Goal: Transaction & Acquisition: Purchase product/service

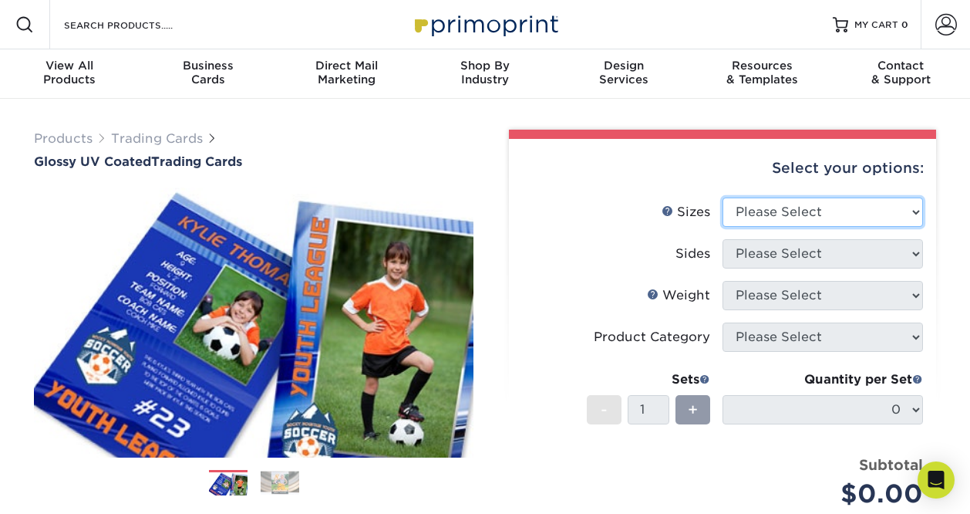
click at [825, 209] on select "Please Select 2.5" x 3.5"" at bounding box center [823, 211] width 201 height 29
select select "2.50x3.50"
click at [723, 197] on select "Please Select 2.5" x 3.5"" at bounding box center [823, 211] width 201 height 29
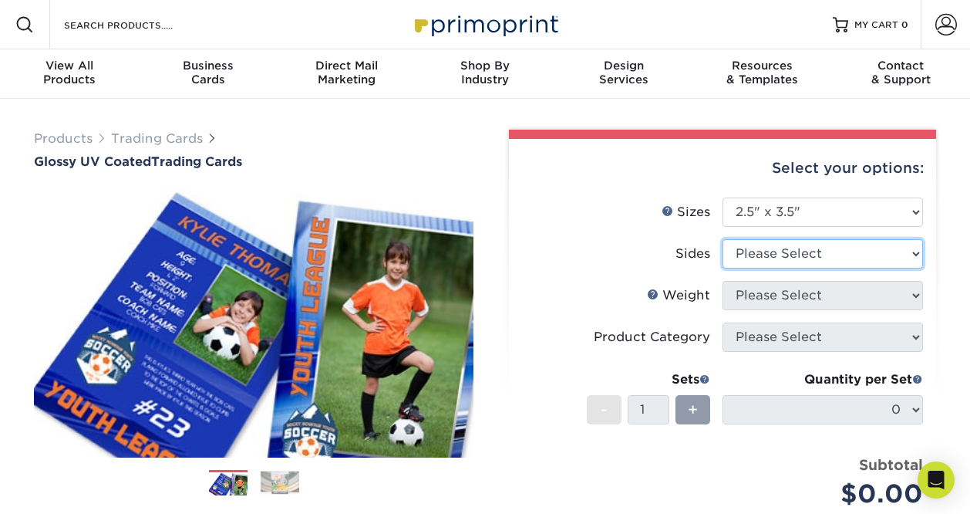
click at [829, 260] on select "Please Select Print Both Sides Print Front Only" at bounding box center [823, 253] width 201 height 29
select select "13abbda7-1d64-4f25-8bb2-c179b224825d"
click at [723, 239] on select "Please Select Print Both Sides Print Front Only" at bounding box center [823, 253] width 201 height 29
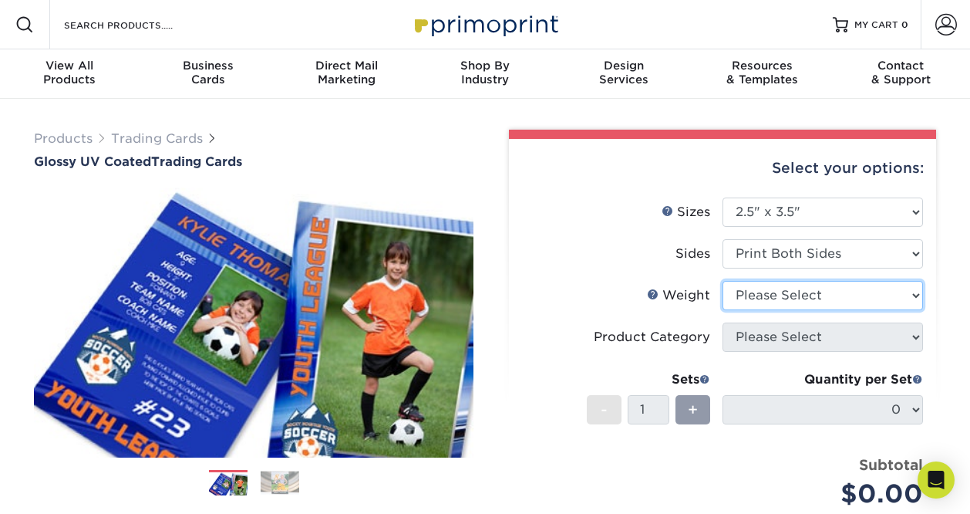
click at [828, 293] on select "Please Select 16PT 14PT 18PT C1S" at bounding box center [823, 295] width 201 height 29
select select "18PTC1S"
click at [723, 281] on select "Please Select 16PT 14PT 18PT C1S" at bounding box center [823, 295] width 201 height 29
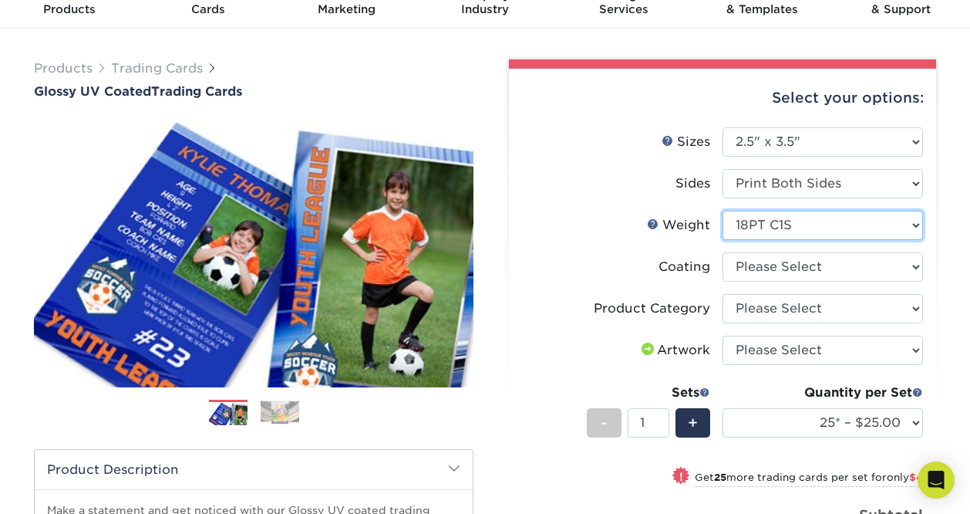
scroll to position [71, 0]
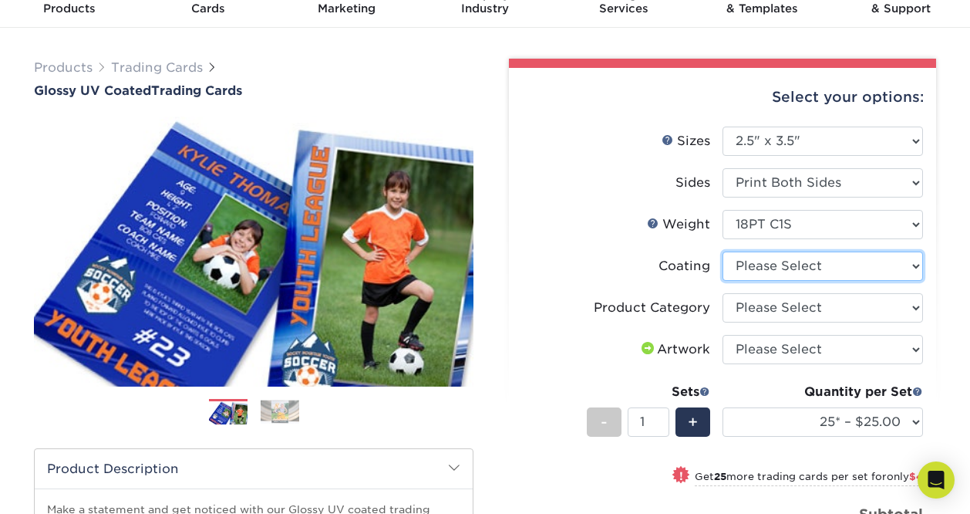
click at [778, 262] on select at bounding box center [823, 265] width 201 height 29
select select "1e8116af-acfc-44b1-83dc-8181aa338834"
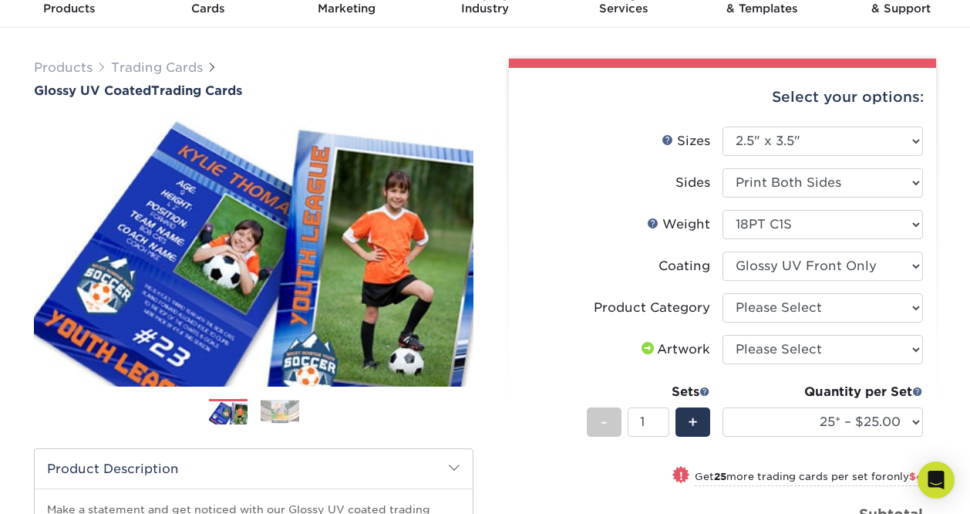
click at [723, 251] on select at bounding box center [823, 265] width 201 height 29
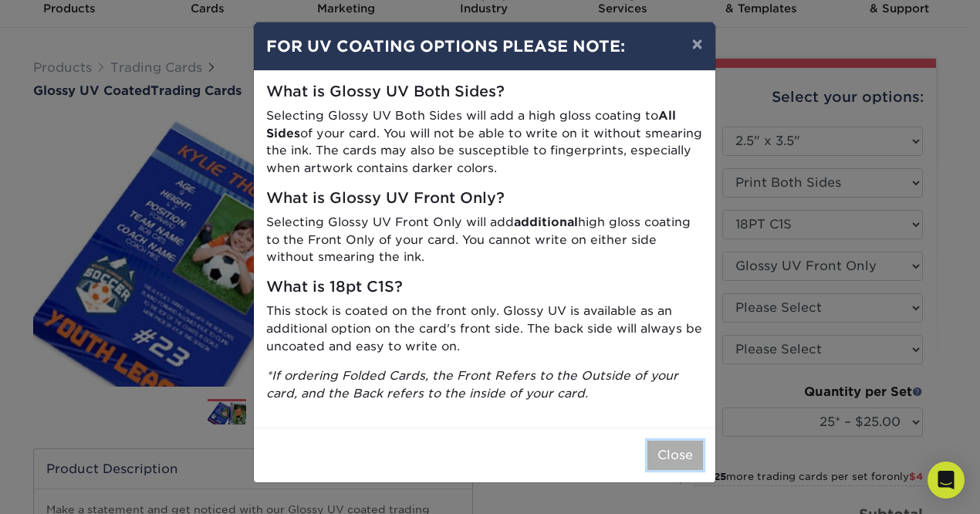
click at [670, 446] on button "Close" at bounding box center [675, 454] width 56 height 29
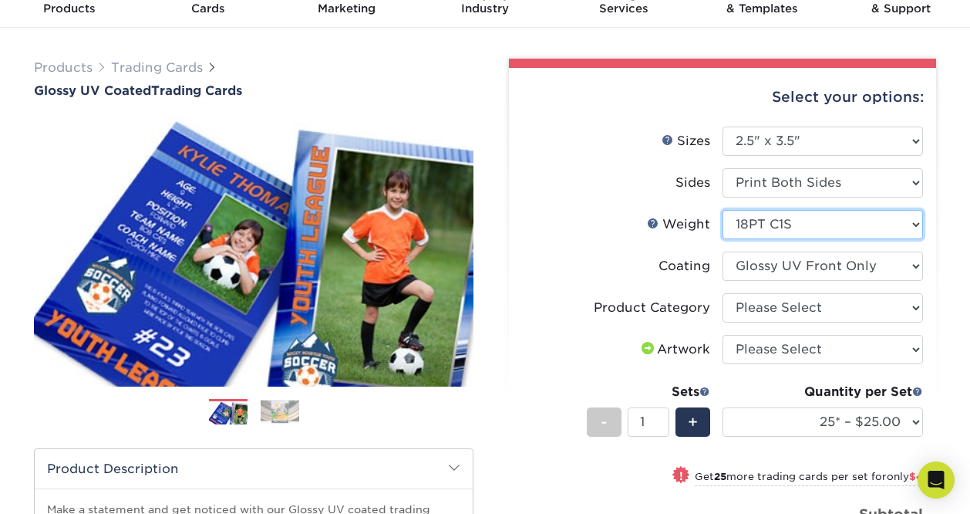
click at [830, 219] on select "Please Select 16PT 14PT 18PT C1S" at bounding box center [823, 224] width 201 height 29
select select "14PT"
click at [723, 210] on select "Please Select 16PT 14PT 18PT C1S" at bounding box center [823, 224] width 201 height 29
select select
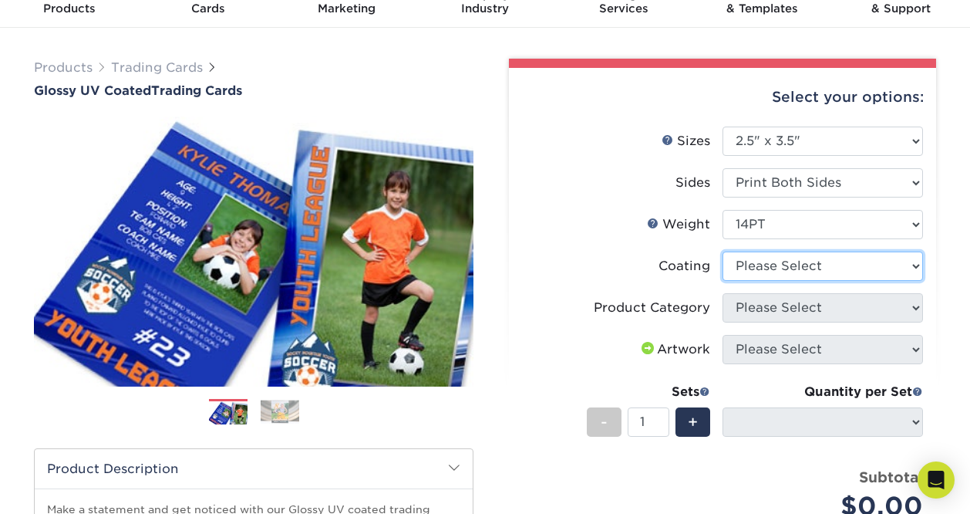
click at [826, 268] on select at bounding box center [823, 265] width 201 height 29
select select "ae367451-b2b8-45df-a344-0f05b6a12993"
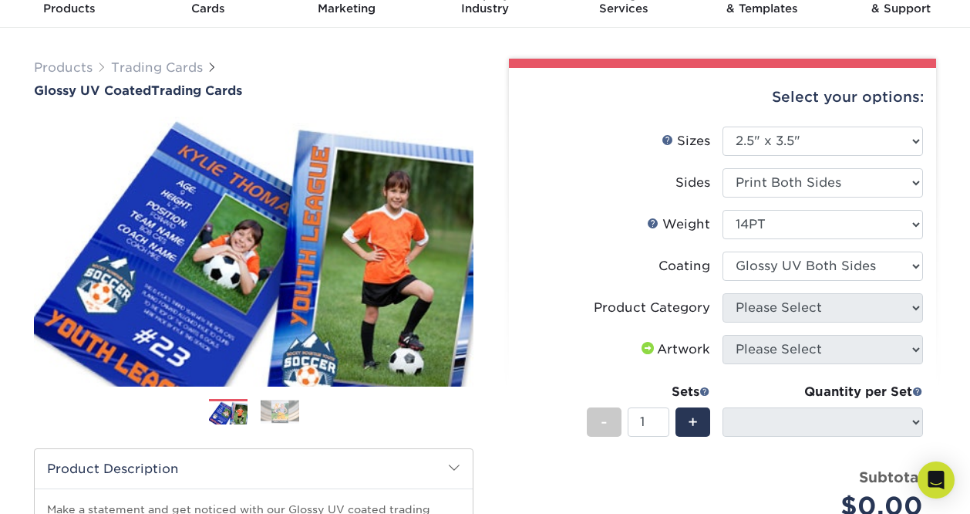
click at [723, 251] on select at bounding box center [823, 265] width 201 height 29
select select "-1"
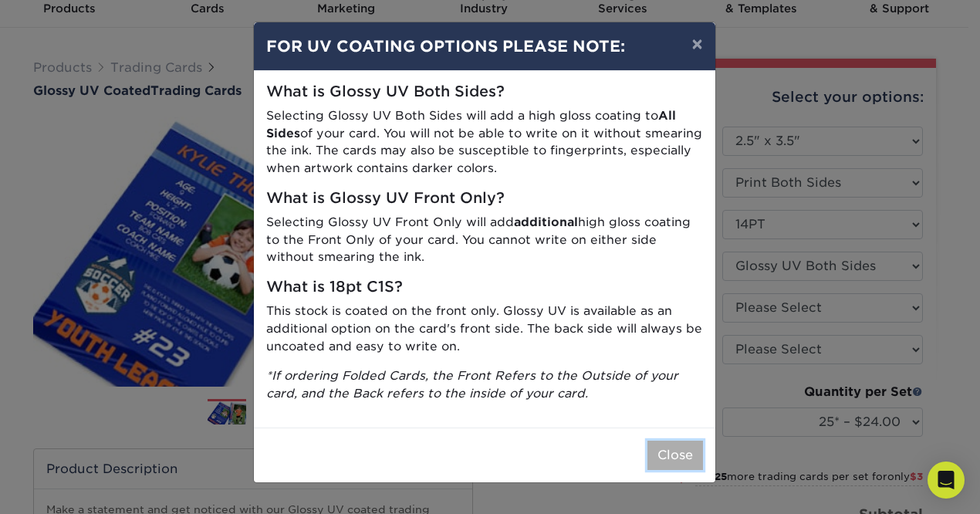
click at [668, 454] on button "Close" at bounding box center [675, 454] width 56 height 29
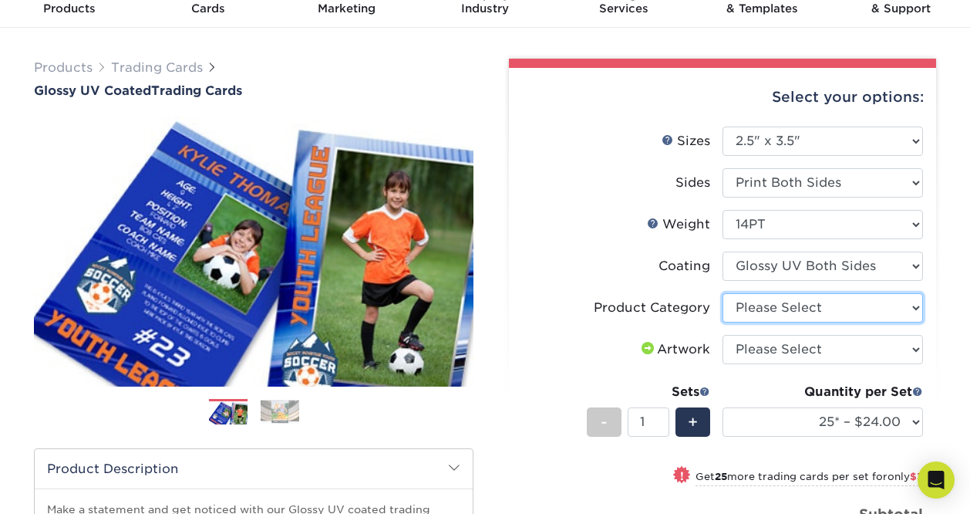
click at [808, 312] on select "Please Select Trading Cards" at bounding box center [823, 307] width 201 height 29
select select "c2f9bce9-36c2-409d-b101-c29d9d031e18"
click at [723, 293] on select "Please Select Trading Cards" at bounding box center [823, 307] width 201 height 29
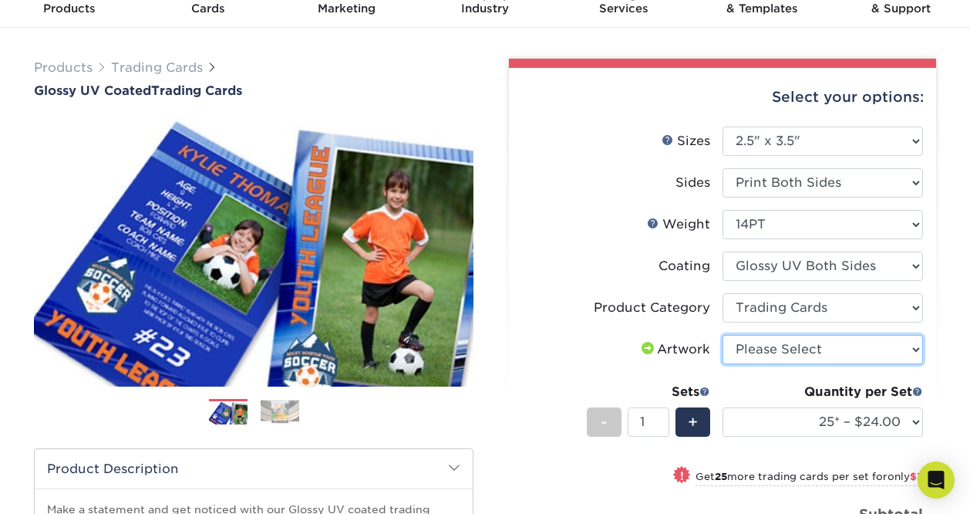
click at [807, 351] on select "Please Select I will upload files I need a design - $100" at bounding box center [823, 349] width 201 height 29
select select "upload"
click at [723, 335] on select "Please Select I will upload files I need a design - $100" at bounding box center [823, 349] width 201 height 29
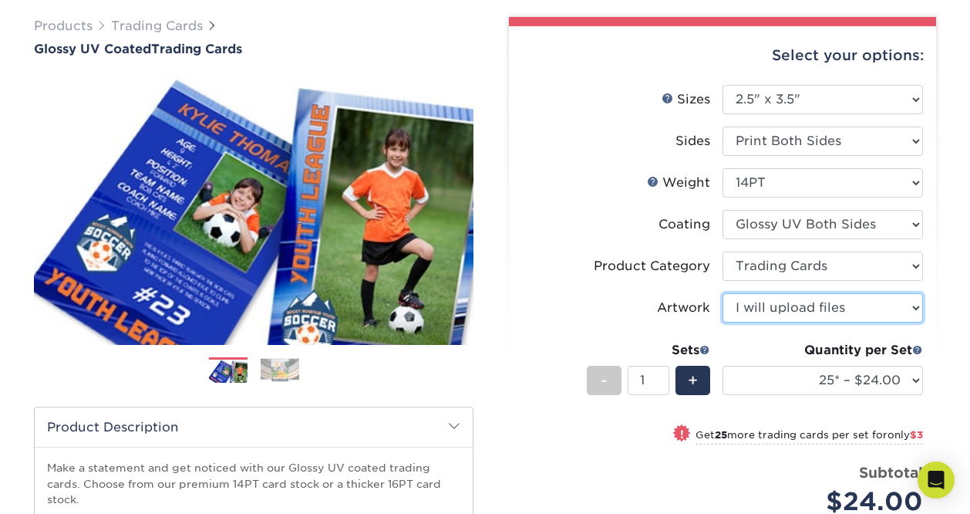
scroll to position [113, 0]
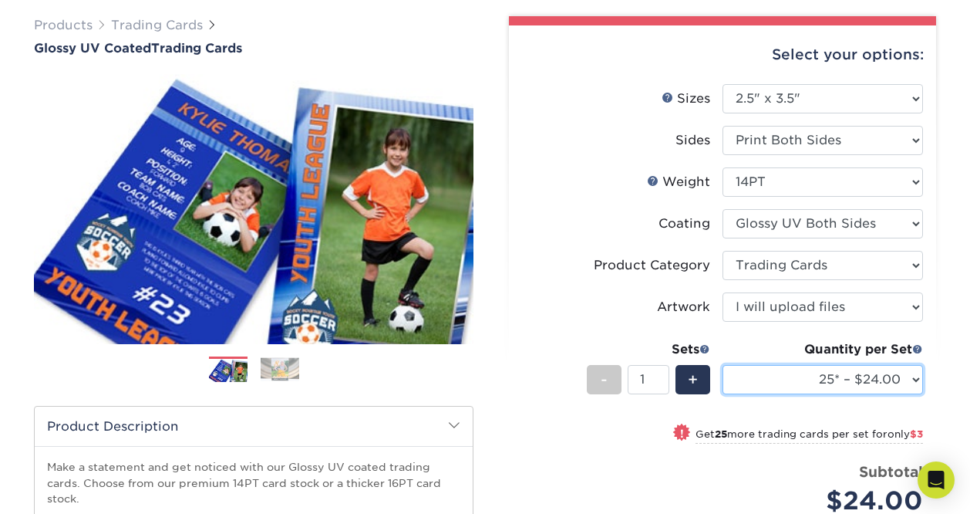
click at [813, 376] on select "25* – $24.00 50* – $27.00 75* – $34.00 100* – $37.00 250* – $48.00 500 – $59.00…" at bounding box center [823, 379] width 201 height 29
click at [582, 191] on label "Weight Help Weight" at bounding box center [622, 181] width 201 height 29
click at [868, 390] on select "25* – $24.00 50* – $27.00 75* – $34.00 100* – $37.00 250* – $48.00 500 – $59.00…" at bounding box center [823, 379] width 201 height 29
select select "100* – $37.00"
click at [723, 365] on select "25* – $24.00 50* – $27.00 75* – $34.00 100* – $37.00 250* – $48.00 500 – $59.00…" at bounding box center [823, 379] width 201 height 29
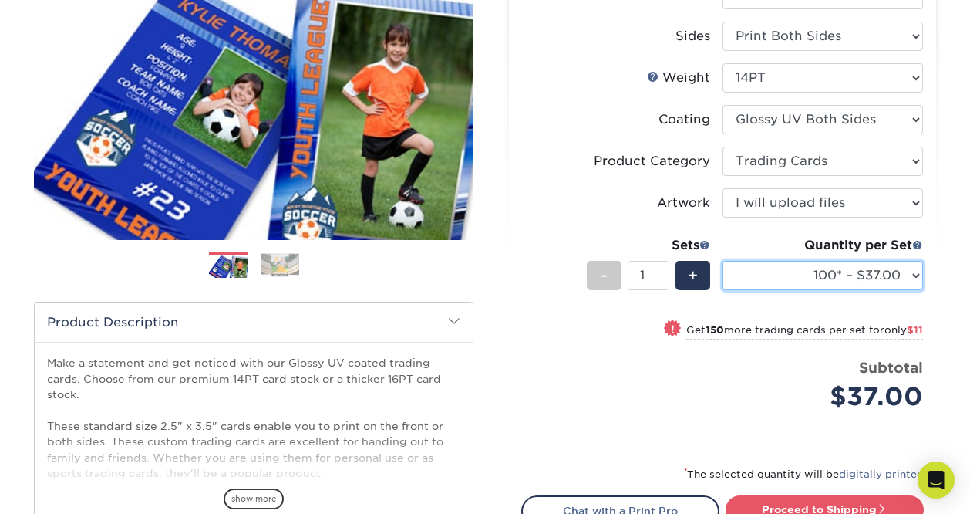
scroll to position [218, 0]
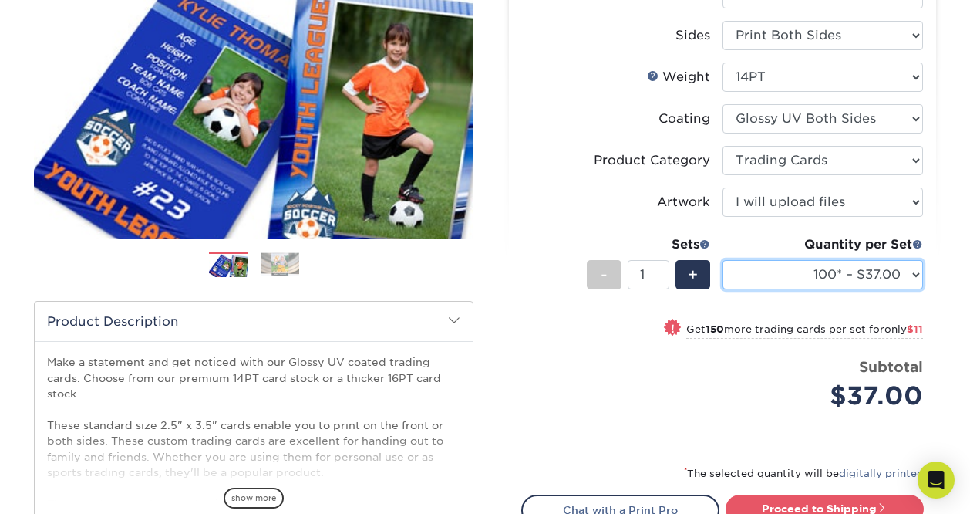
click at [880, 268] on select "25* – $24.00 50* – $27.00 75* – $34.00 100* – $37.00 250* – $48.00 500 – $59.00…" at bounding box center [823, 274] width 201 height 29
